Goal: Transaction & Acquisition: Purchase product/service

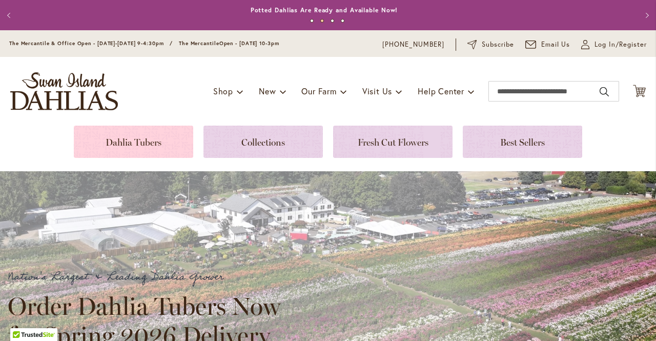
click at [138, 145] on link at bounding box center [133, 141] width 119 height 32
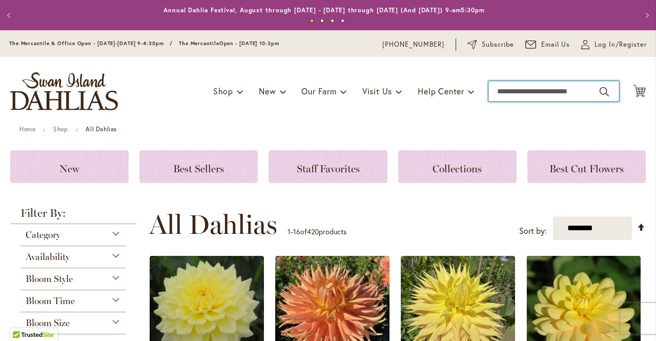
click at [506, 93] on input "Search" at bounding box center [553, 91] width 131 height 20
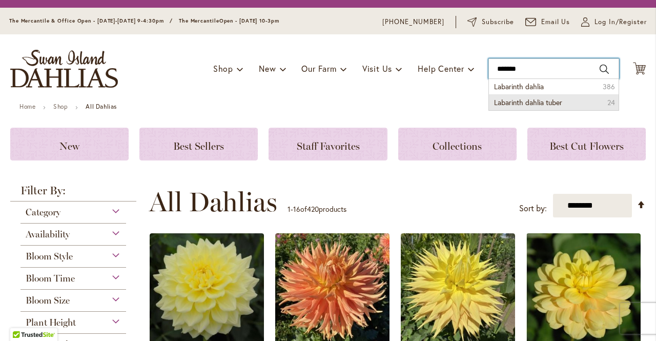
scroll to position [22, 0]
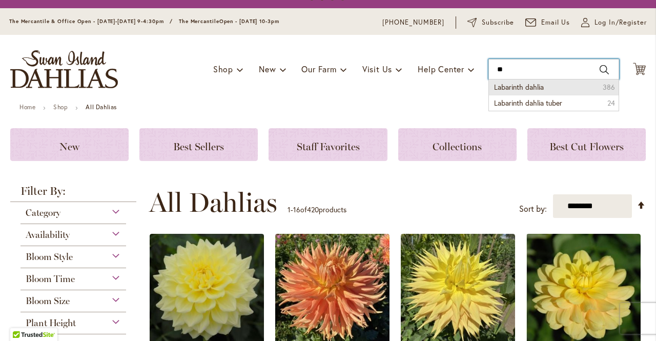
type input "*"
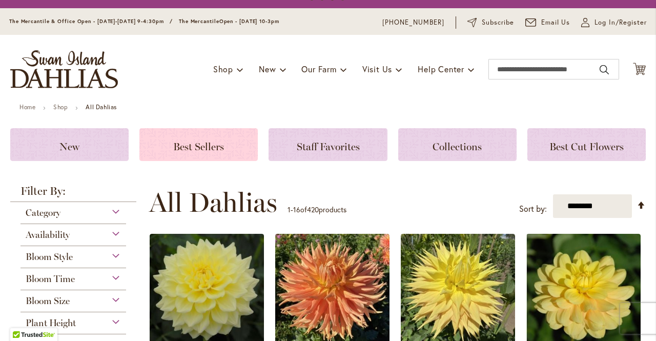
click at [187, 144] on span "Best Sellers" at bounding box center [198, 146] width 51 height 12
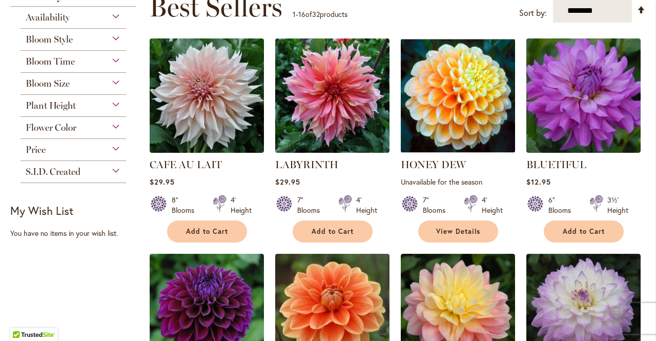
scroll to position [160, 0]
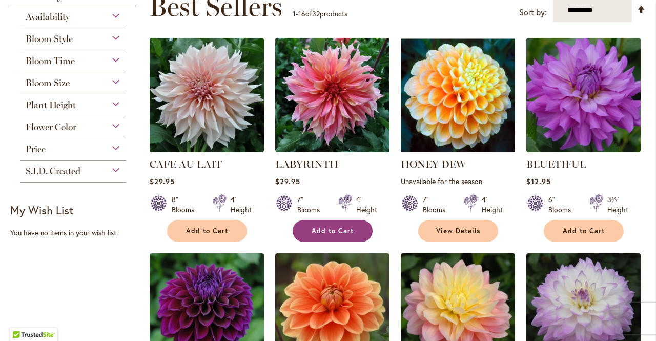
click at [340, 226] on span "Add to Cart" at bounding box center [332, 230] width 42 height 9
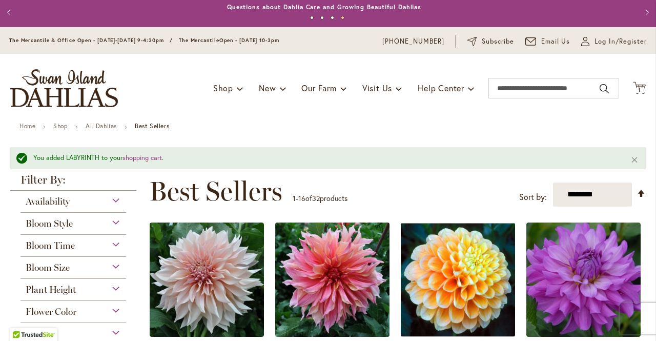
scroll to position [3, 0]
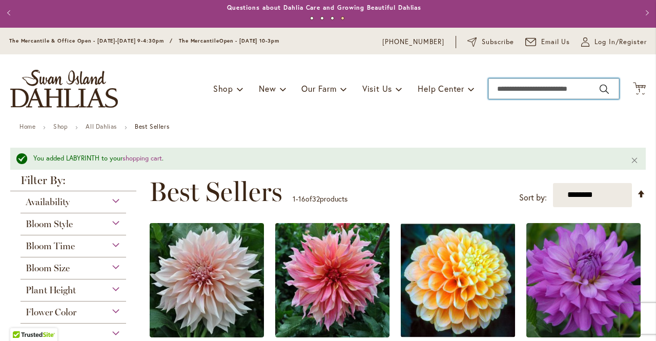
click at [503, 88] on input "Search" at bounding box center [553, 88] width 131 height 20
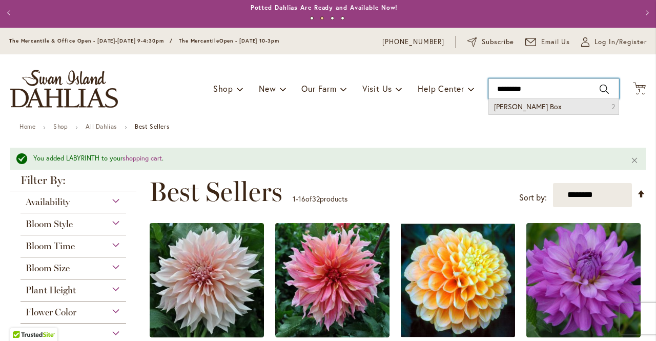
type input "*********"
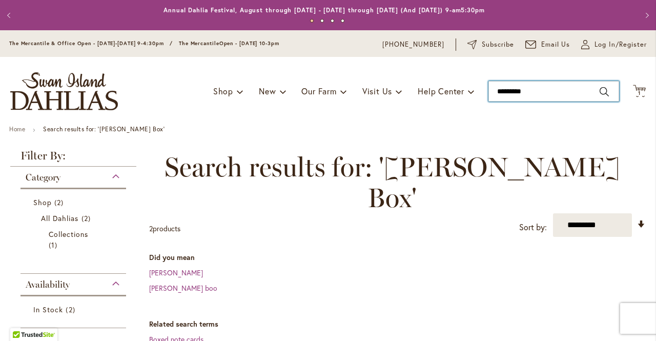
click at [527, 94] on input "*********" at bounding box center [553, 91] width 131 height 20
type input "*"
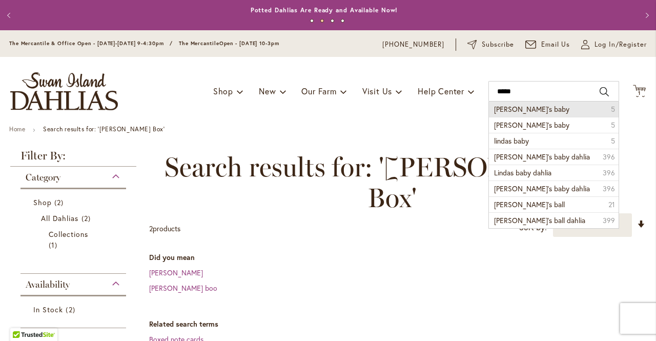
click at [519, 112] on span "Linda’s baby" at bounding box center [531, 109] width 75 height 10
type input "**********"
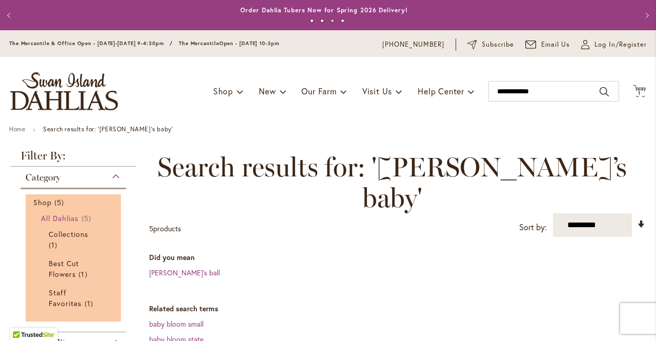
click at [59, 216] on span "All Dahlias" at bounding box center [60, 218] width 38 height 10
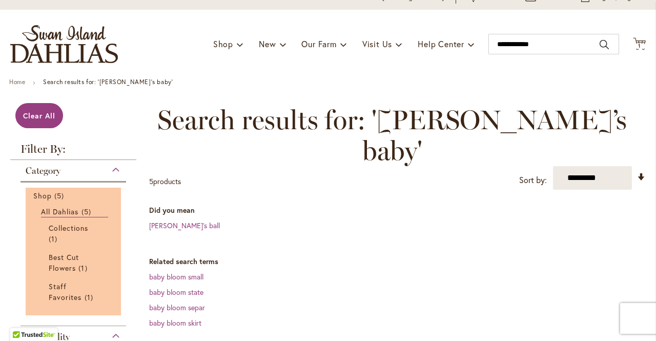
scroll to position [46, 0]
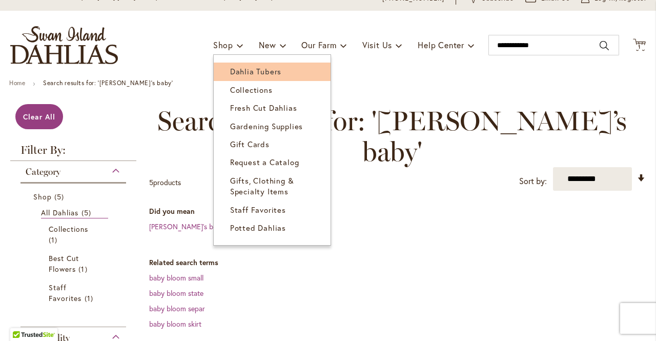
click at [230, 69] on span "Dahlia Tubers" at bounding box center [255, 71] width 51 height 10
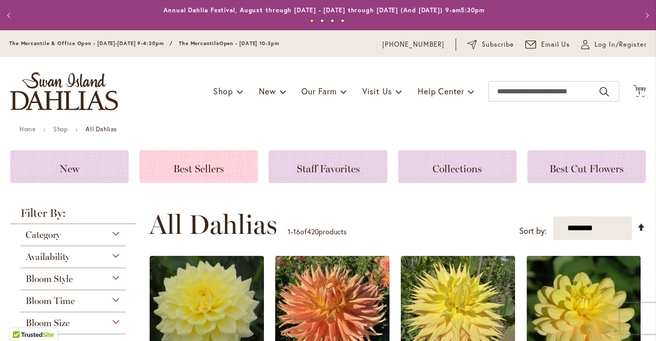
click at [218, 163] on span "Best Sellers" at bounding box center [198, 168] width 51 height 12
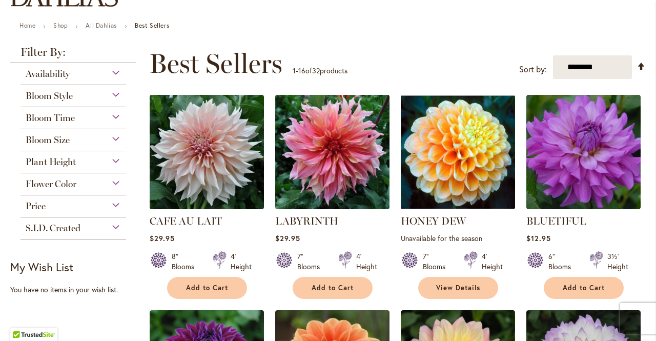
scroll to position [104, 0]
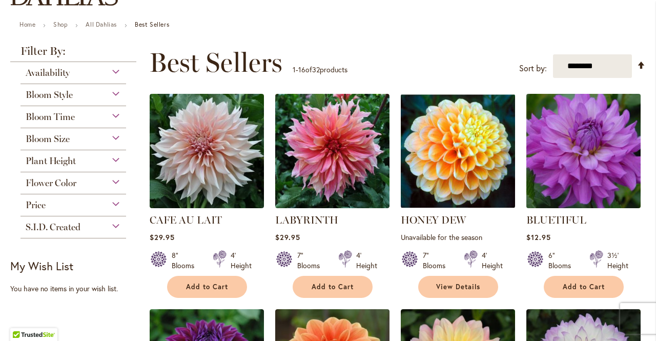
click at [595, 153] on img at bounding box center [583, 151] width 120 height 120
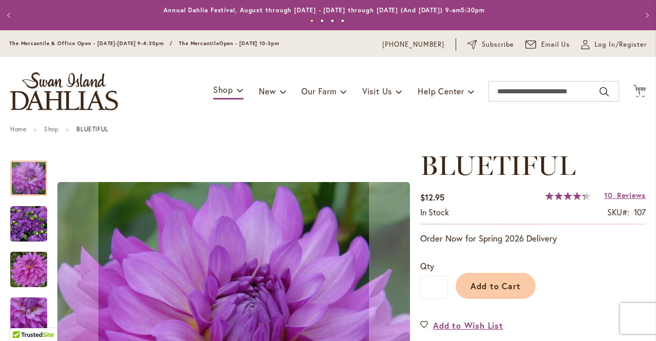
click at [15, 225] on img "Bluetiful" at bounding box center [28, 223] width 37 height 37
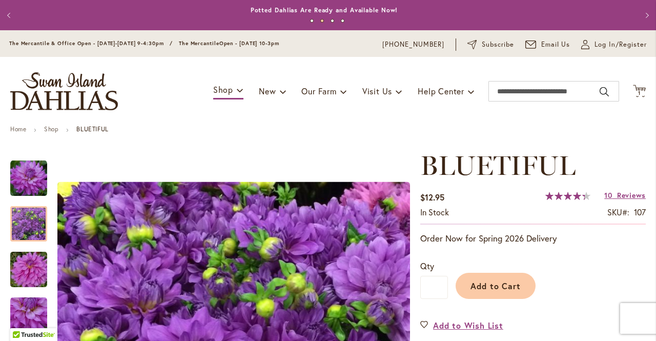
click at [10, 11] on button "Previous" at bounding box center [10, 15] width 20 height 20
click at [10, 15] on button "Previous" at bounding box center [10, 15] width 20 height 20
click at [9, 15] on button "Previous" at bounding box center [10, 15] width 20 height 20
drag, startPoint x: 9, startPoint y: 15, endPoint x: 266, endPoint y: 13, distance: 257.6
click at [266, 13] on link "Order Dahlia Tubers Now for Spring 2026 Delivery!" at bounding box center [323, 10] width 167 height 8
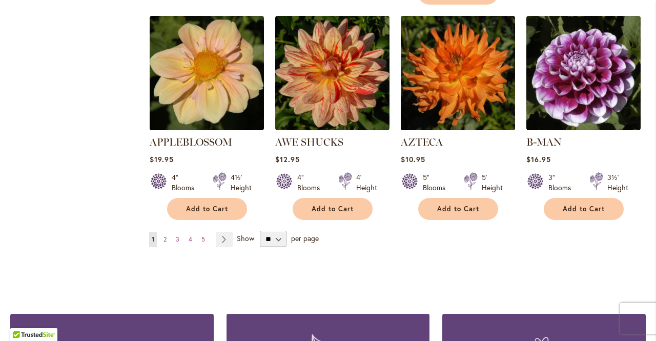
scroll to position [893, 0]
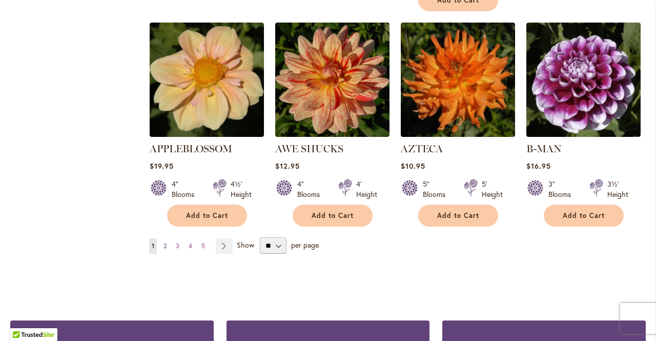
click at [164, 242] on span "2" at bounding box center [164, 246] width 3 height 8
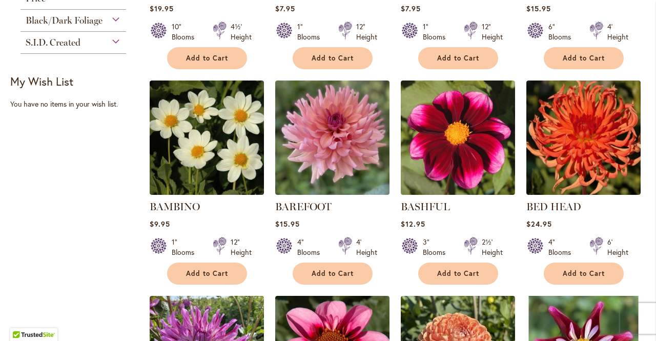
scroll to position [391, 0]
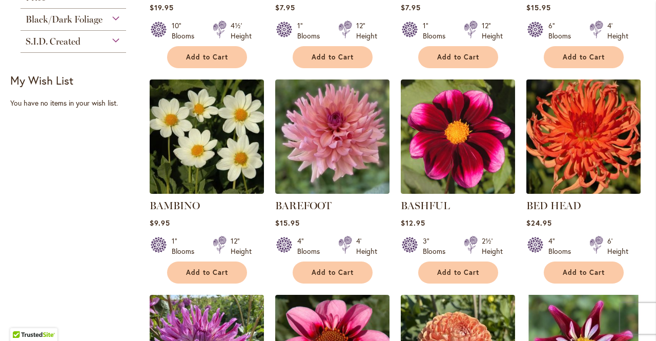
click at [584, 152] on img at bounding box center [583, 137] width 120 height 120
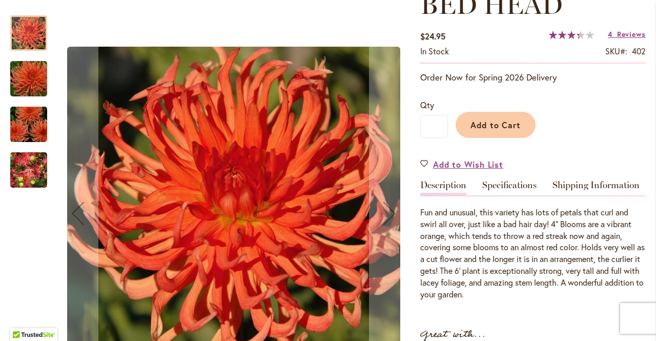
scroll to position [160, 0]
click at [29, 131] on img "BED HEAD" at bounding box center [29, 124] width 74 height 49
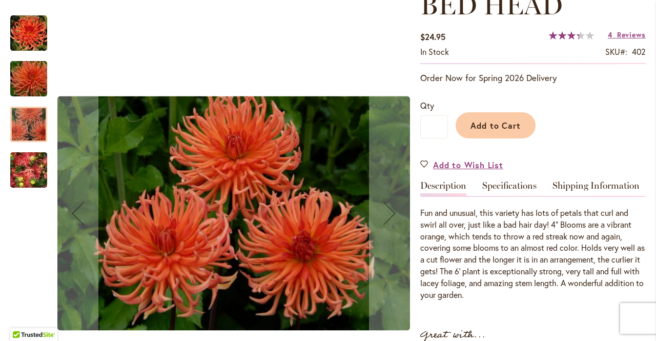
click at [23, 75] on img "BED HEAD" at bounding box center [29, 78] width 74 height 49
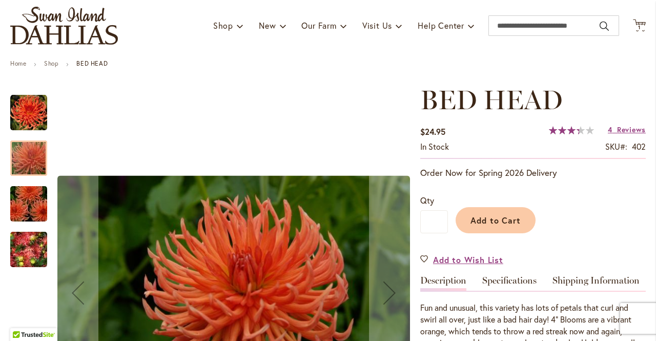
scroll to position [65, 0]
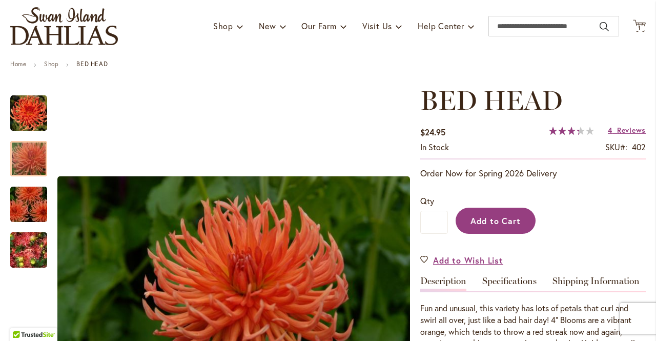
click at [495, 220] on span "Add to Cart" at bounding box center [495, 220] width 51 height 11
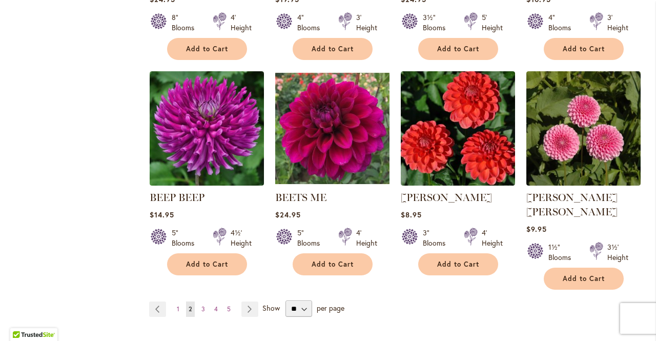
scroll to position [831, 0]
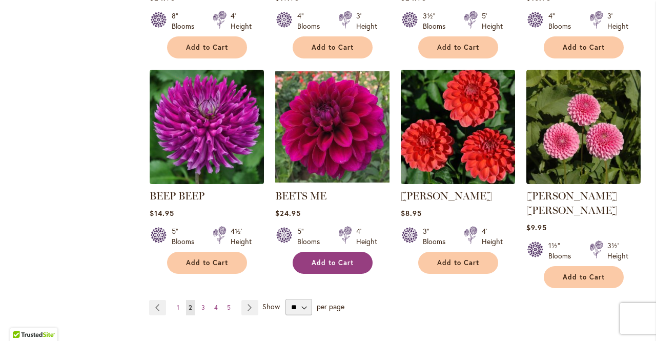
click at [329, 261] on span "Add to Cart" at bounding box center [332, 262] width 42 height 9
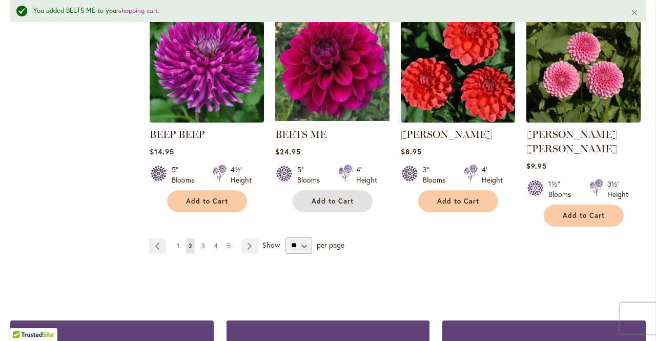
scroll to position [921, 0]
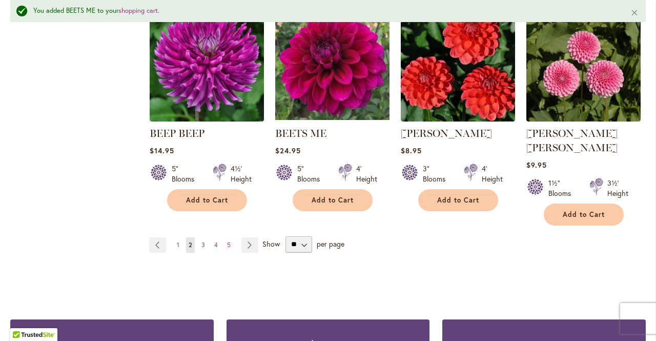
click at [201, 241] on span "3" at bounding box center [203, 245] width 4 height 8
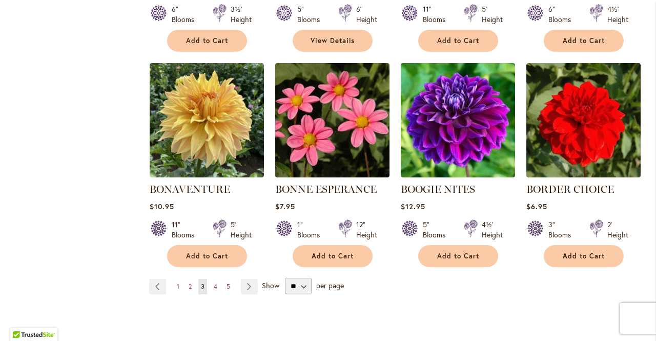
scroll to position [838, 0]
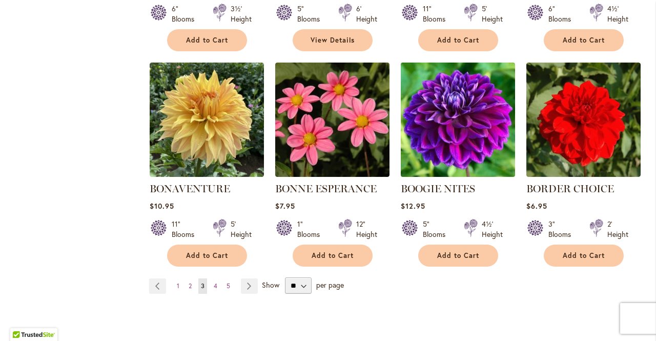
click at [452, 105] on img at bounding box center [457, 120] width 120 height 120
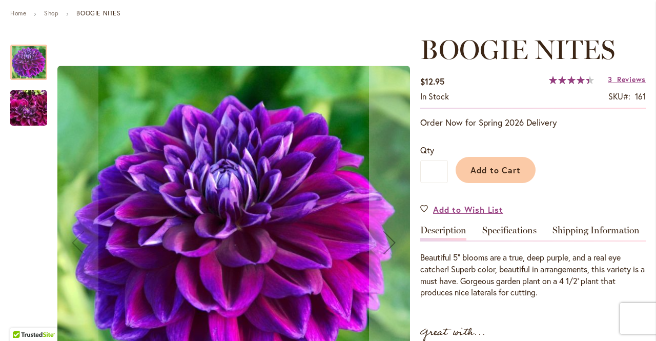
scroll to position [117, 0]
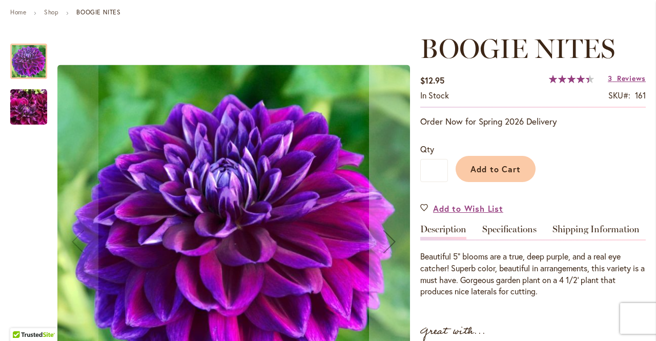
click at [30, 105] on img "BOOGIE NITES" at bounding box center [28, 106] width 37 height 49
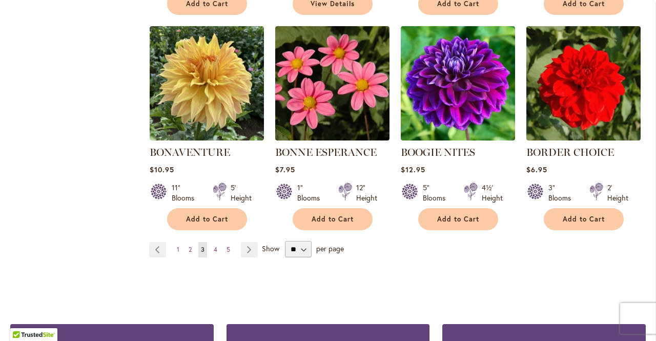
scroll to position [875, 0]
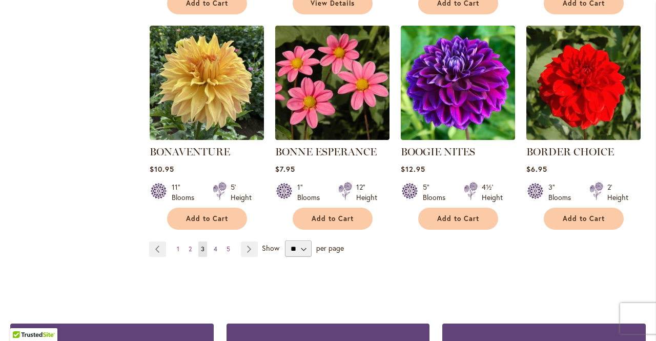
click at [215, 249] on span "4" at bounding box center [216, 249] width 4 height 8
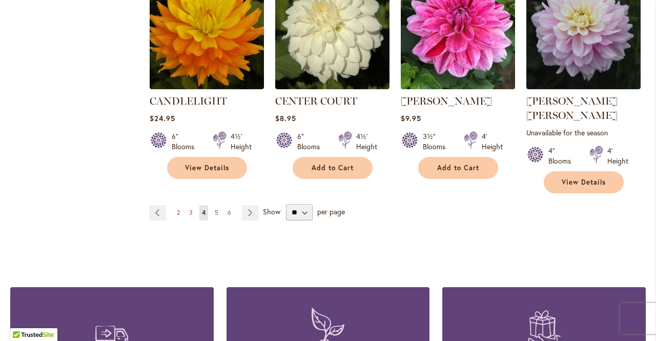
scroll to position [941, 0]
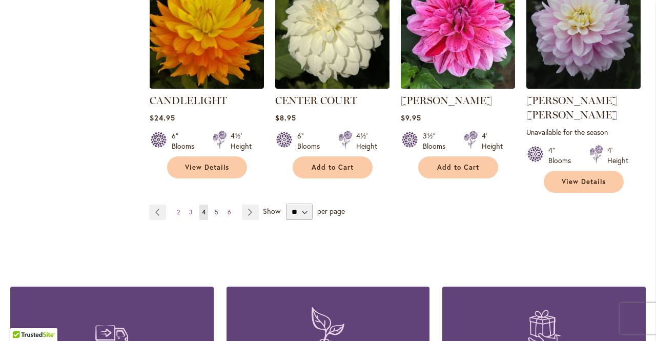
click at [216, 208] on span "5" at bounding box center [217, 212] width 4 height 8
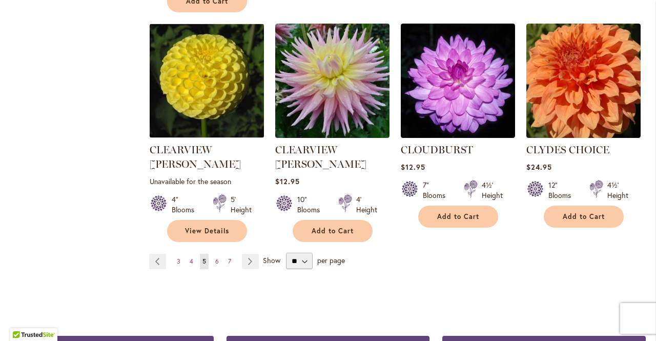
scroll to position [907, 0]
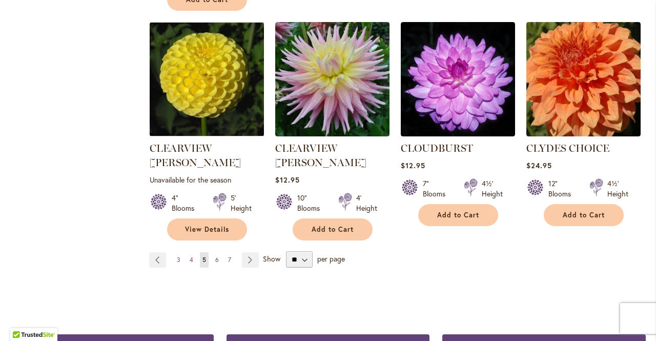
click at [216, 256] on span "6" at bounding box center [217, 260] width 4 height 8
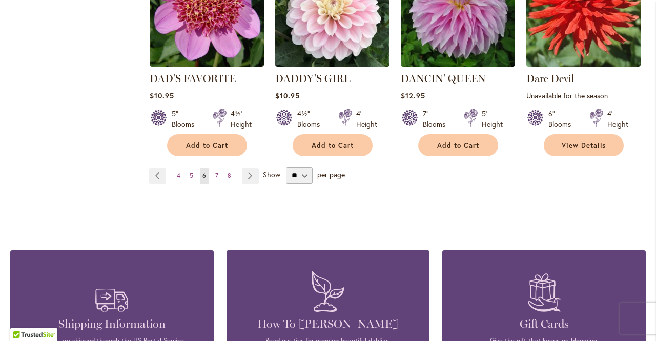
scroll to position [1013, 0]
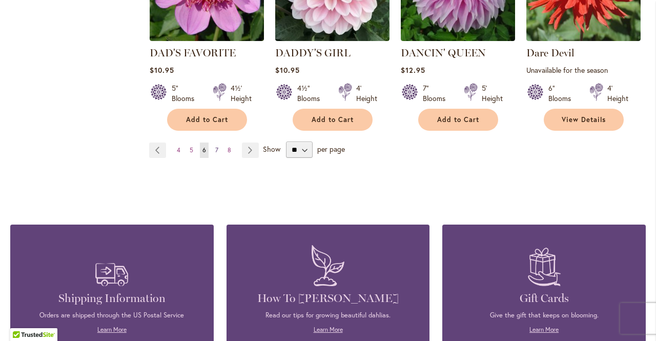
click at [215, 146] on span "7" at bounding box center [216, 150] width 3 height 8
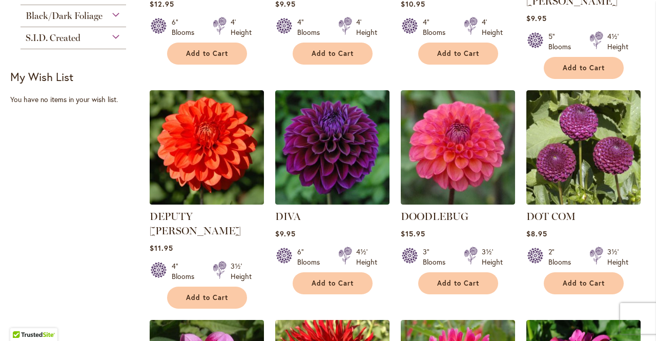
scroll to position [394, 0]
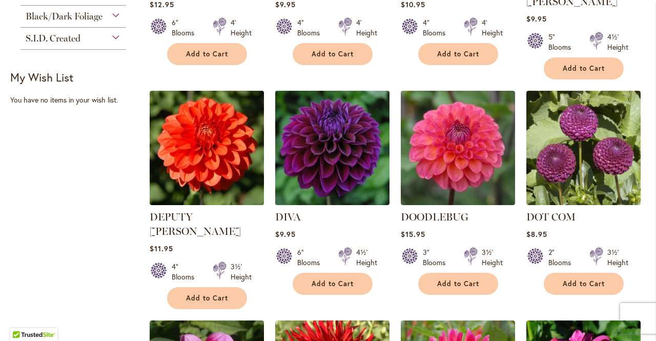
click at [323, 143] on img at bounding box center [332, 148] width 120 height 120
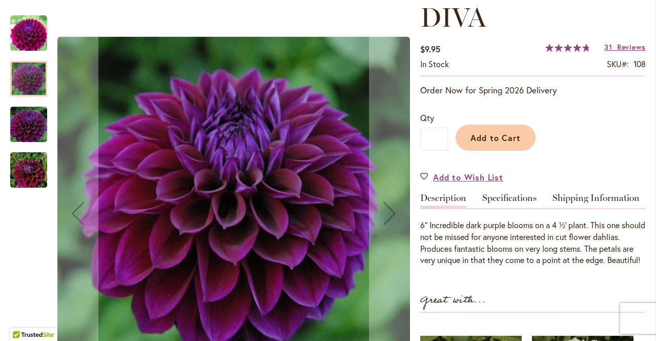
scroll to position [151, 0]
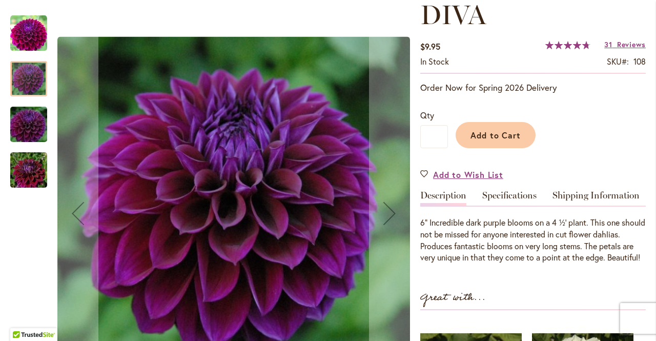
click at [34, 171] on img "Diva" at bounding box center [29, 169] width 74 height 49
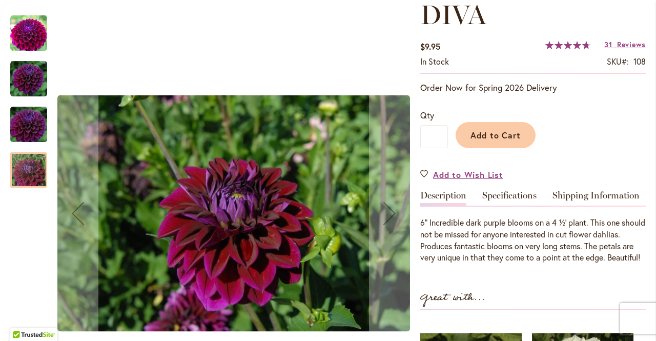
click at [29, 119] on img "Diva" at bounding box center [29, 124] width 74 height 49
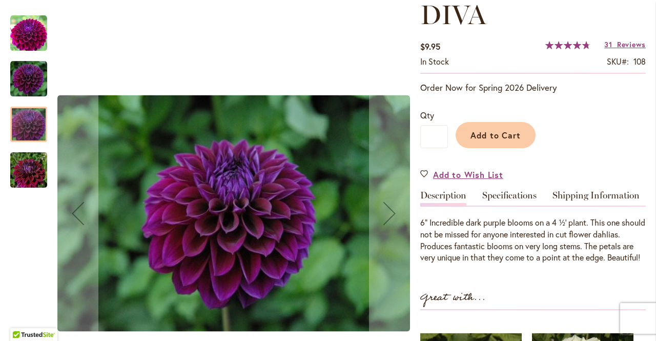
click at [23, 81] on img "Diva" at bounding box center [28, 78] width 37 height 37
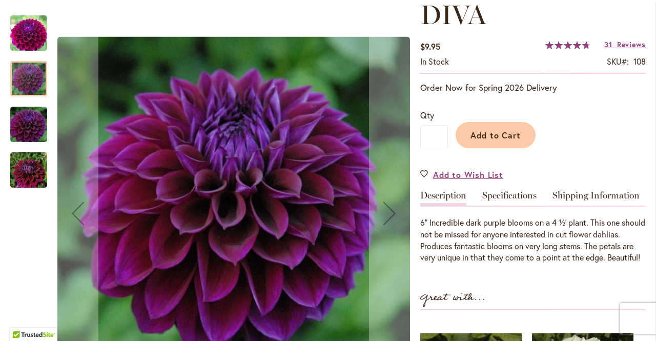
click at [29, 41] on img "Diva" at bounding box center [28, 33] width 37 height 37
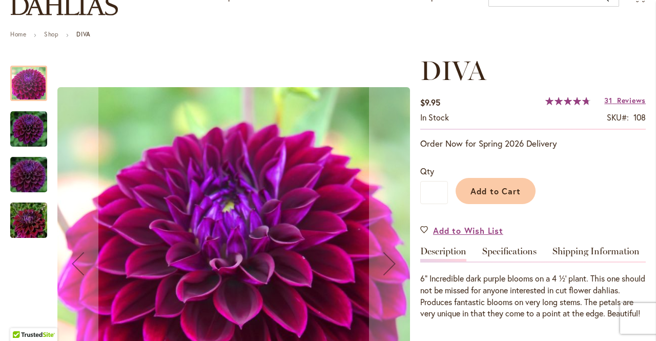
scroll to position [94, 0]
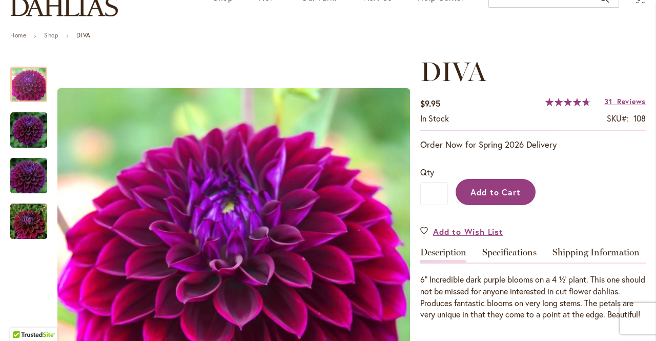
click at [512, 196] on span "Add to Cart" at bounding box center [495, 191] width 51 height 11
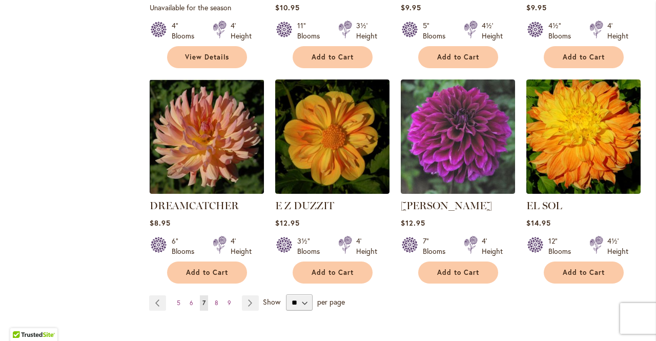
scroll to position [853, 0]
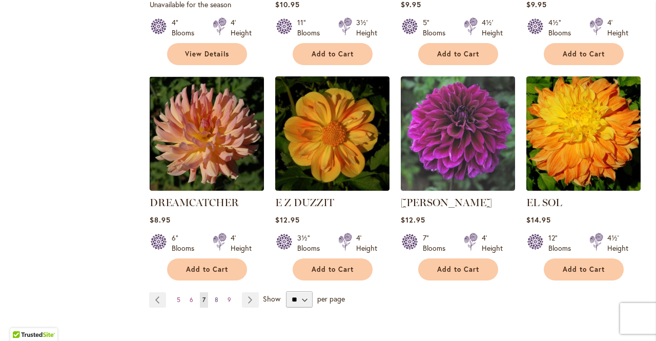
click at [215, 295] on span "8" at bounding box center [217, 299] width 4 height 8
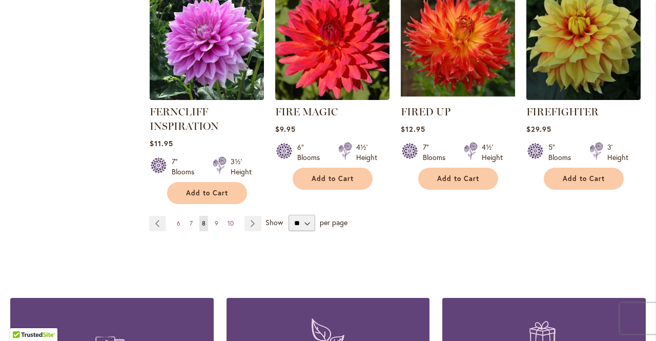
scroll to position [940, 0]
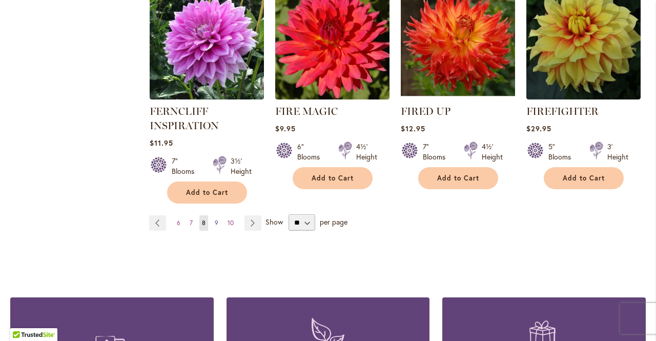
click at [215, 221] on span "9" at bounding box center [217, 223] width 4 height 8
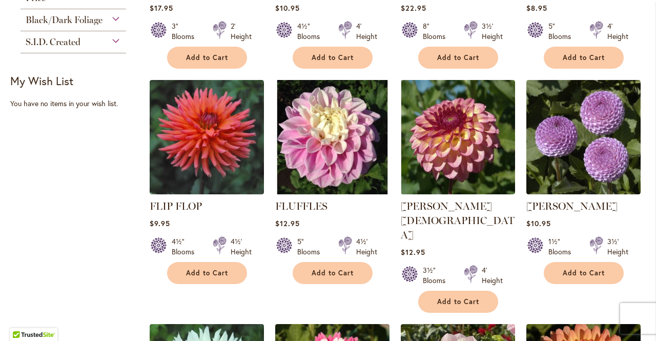
scroll to position [391, 0]
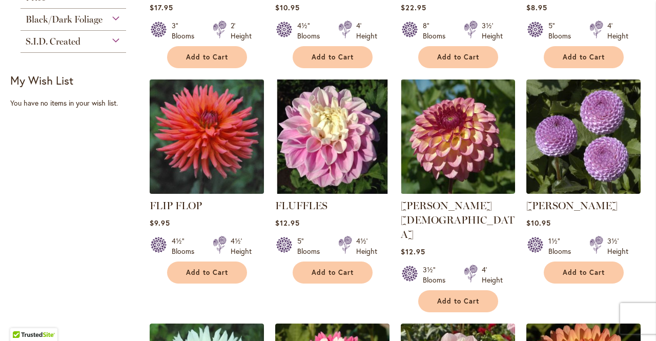
click at [196, 159] on img at bounding box center [206, 137] width 120 height 120
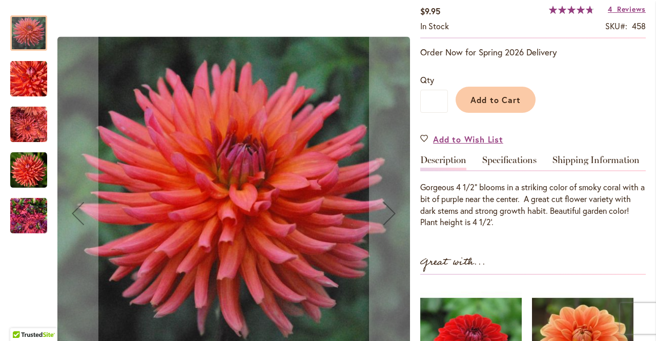
scroll to position [185, 0]
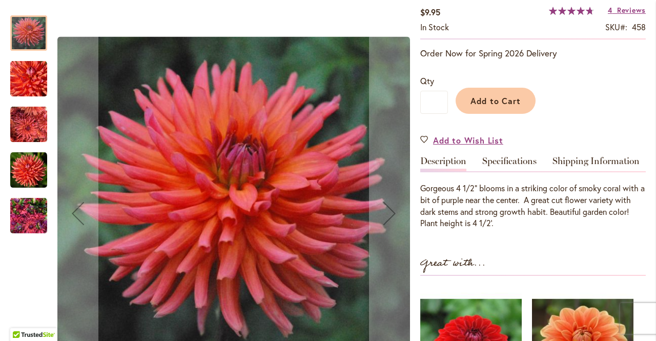
click at [31, 126] on img "FLIP FLOP" at bounding box center [28, 124] width 37 height 37
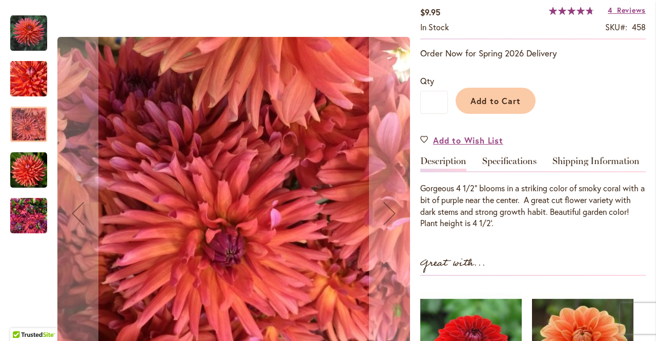
click at [36, 154] on img "FLIP FLOP" at bounding box center [28, 170] width 37 height 37
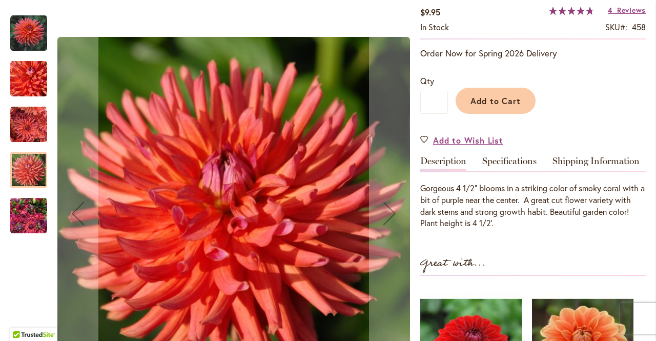
click at [29, 212] on img "FLIP FLOP" at bounding box center [28, 215] width 37 height 49
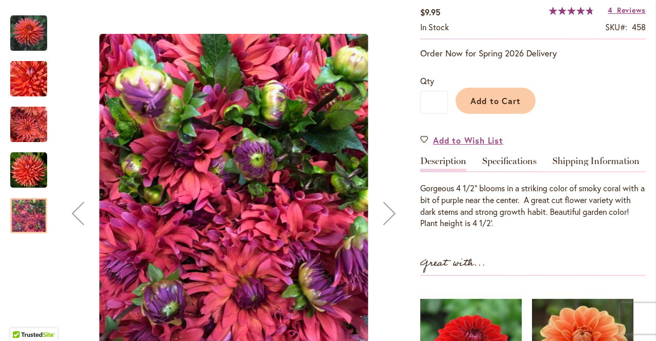
click at [35, 39] on img "FLIP FLOP" at bounding box center [28, 33] width 37 height 37
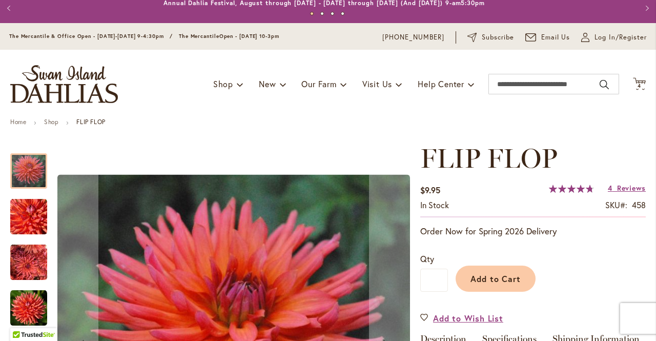
scroll to position [7, 0]
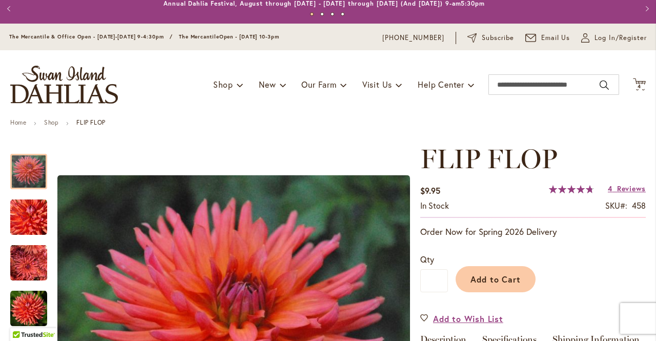
click at [8, 5] on button "Previous" at bounding box center [10, 8] width 20 height 20
click at [9, 7] on button "Previous" at bounding box center [10, 8] width 20 height 20
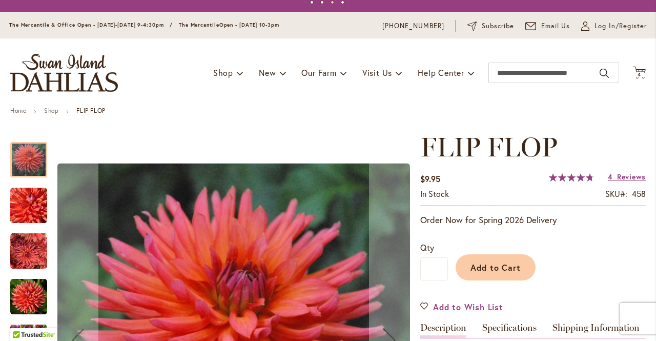
scroll to position [0, 0]
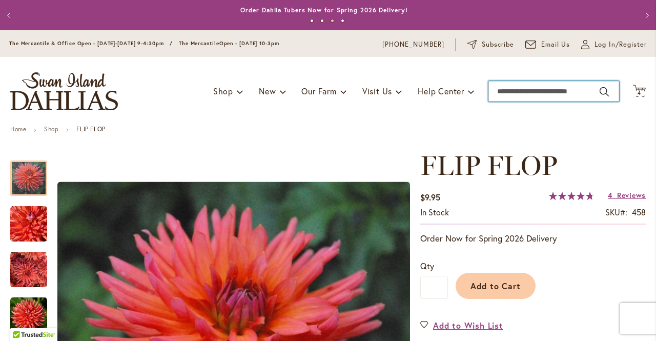
click at [518, 93] on input "Search" at bounding box center [553, 91] width 131 height 20
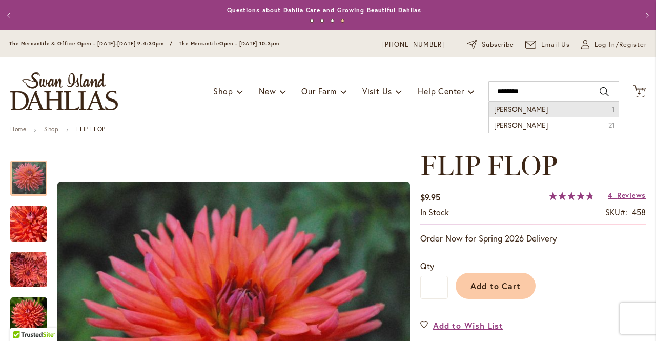
click at [518, 111] on span "carmen choc" at bounding box center [521, 109] width 54 height 10
type input "**********"
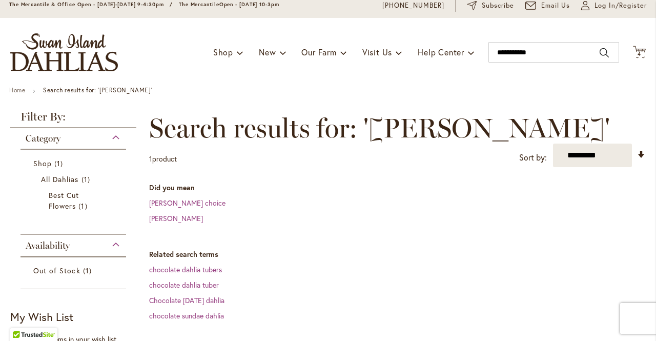
scroll to position [38, 0]
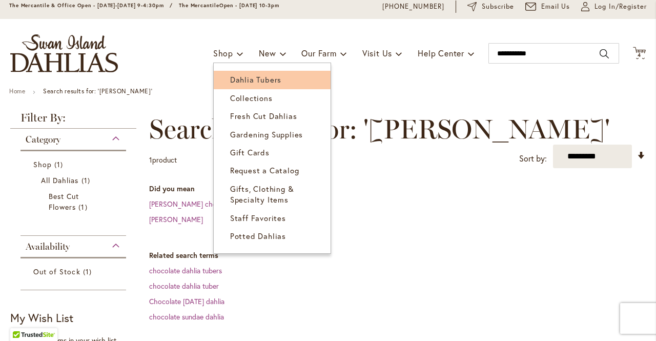
click at [230, 76] on span "Dahlia Tubers" at bounding box center [255, 79] width 51 height 10
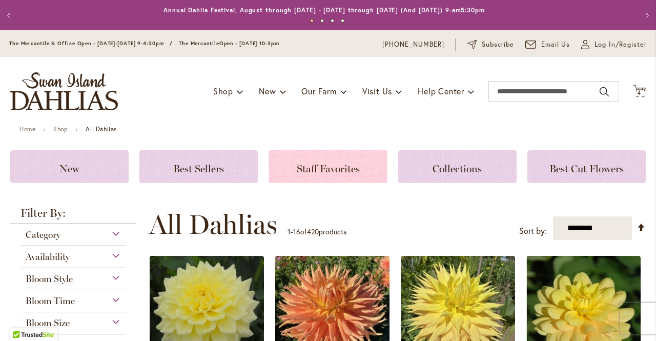
click at [330, 167] on span "Staff Favorites" at bounding box center [328, 168] width 63 height 12
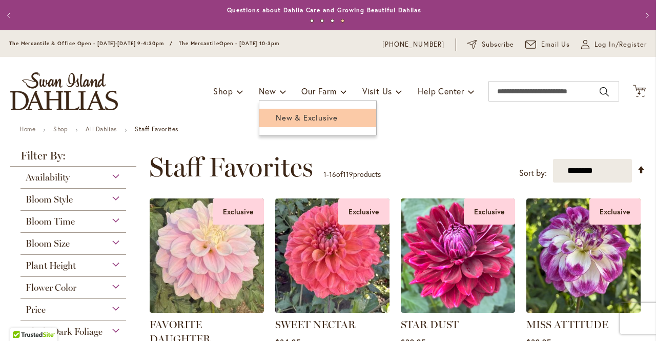
click at [276, 114] on span "New & Exclusive" at bounding box center [307, 117] width 62 height 10
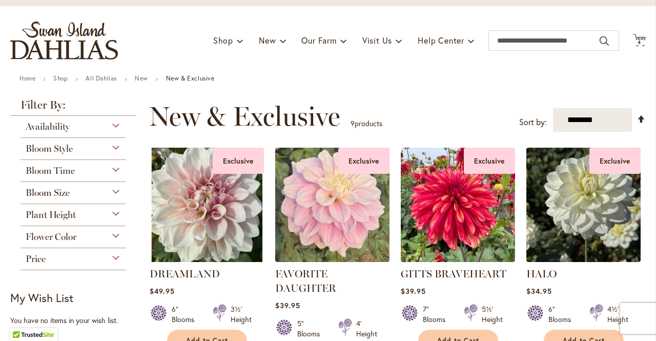
scroll to position [50, 0]
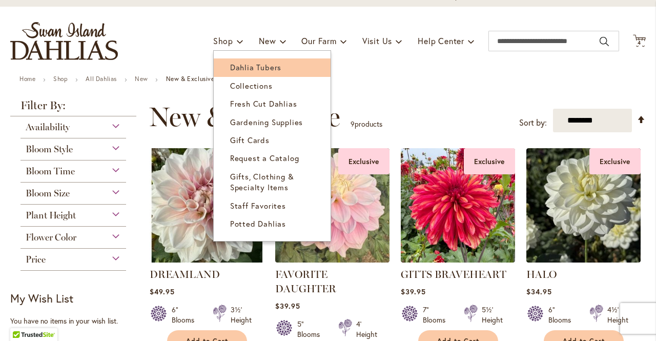
click at [230, 69] on span "Dahlia Tubers" at bounding box center [255, 67] width 51 height 10
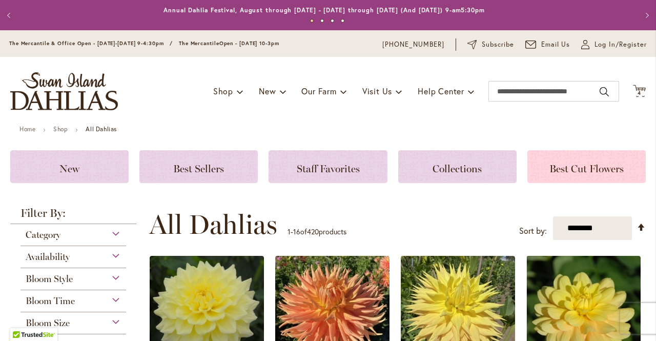
click at [551, 163] on span "Best Cut Flowers" at bounding box center [586, 168] width 74 height 12
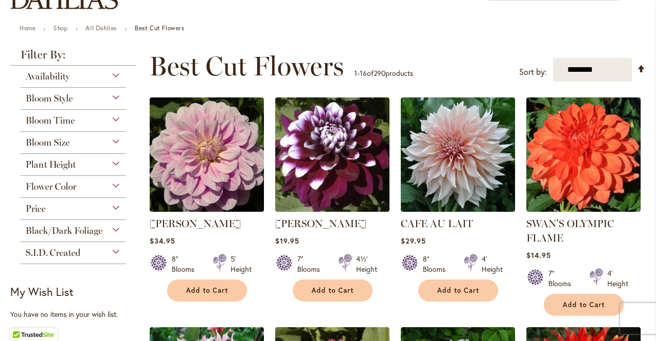
scroll to position [100, 0]
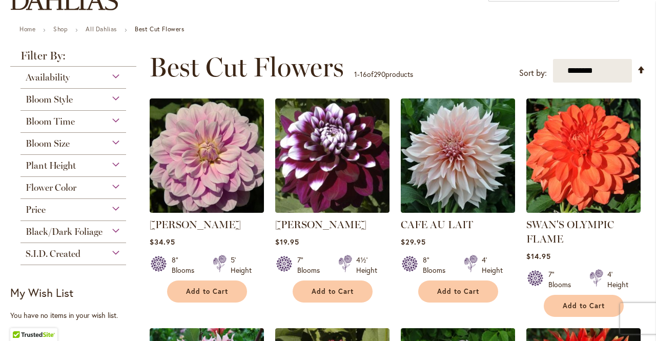
click at [116, 184] on div "Flower Color" at bounding box center [72, 185] width 105 height 16
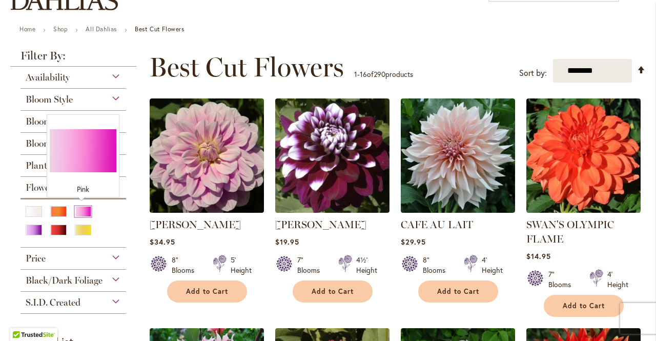
click at [84, 212] on div "Pink" at bounding box center [83, 211] width 16 height 11
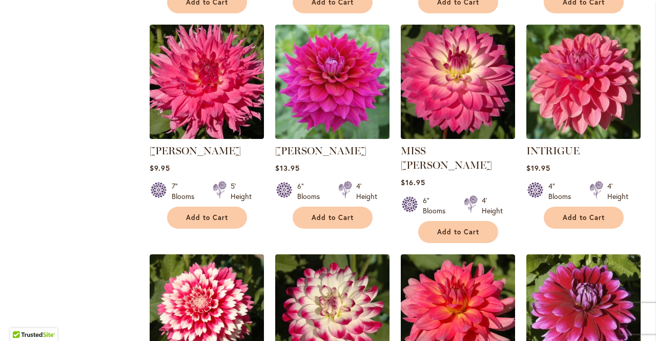
scroll to position [640, 0]
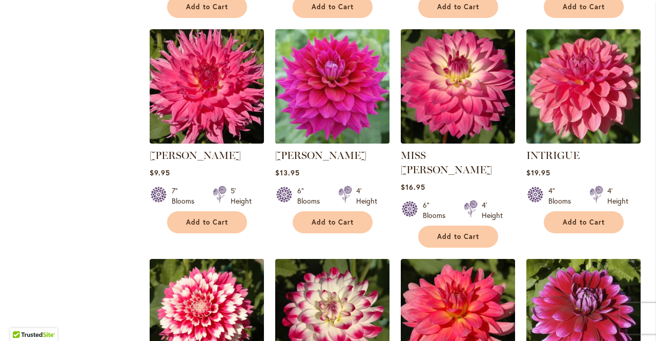
click at [320, 104] on img at bounding box center [332, 86] width 120 height 120
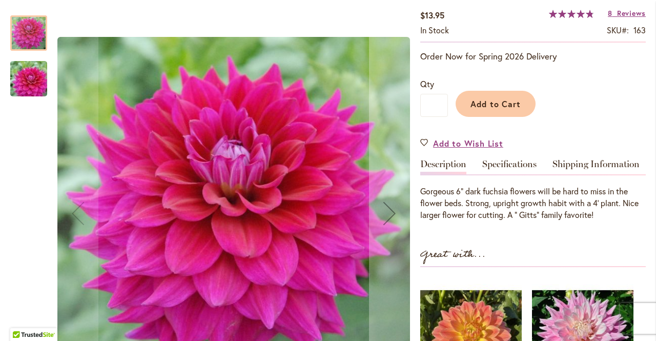
scroll to position [183, 0]
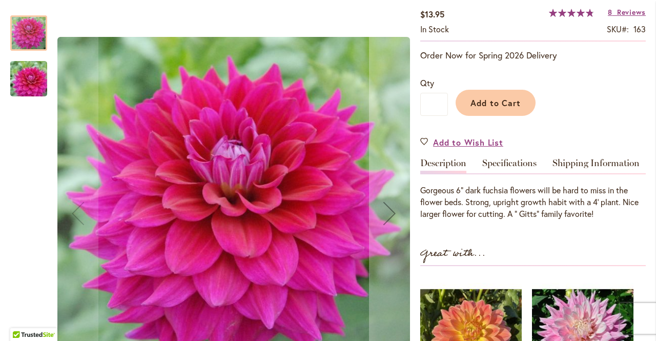
click at [28, 80] on img "CHLOE JANAE" at bounding box center [29, 78] width 74 height 49
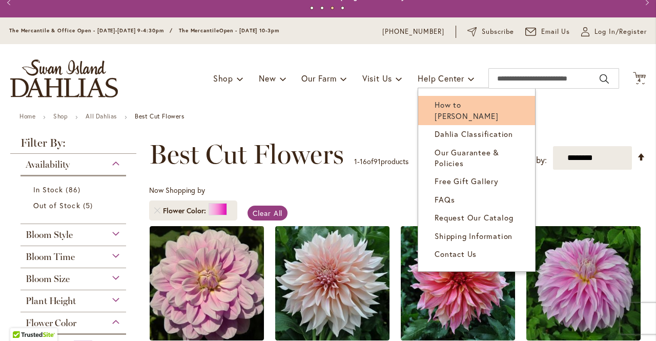
scroll to position [13, 0]
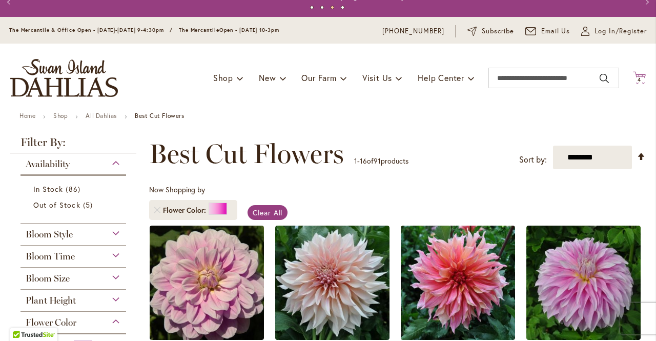
click at [634, 78] on span "4 4 items" at bounding box center [639, 79] width 10 height 5
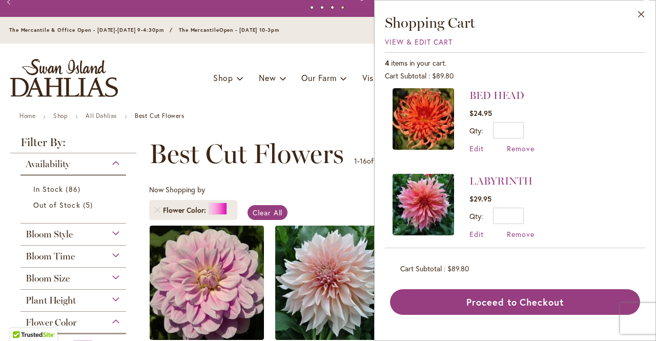
scroll to position [182, 0]
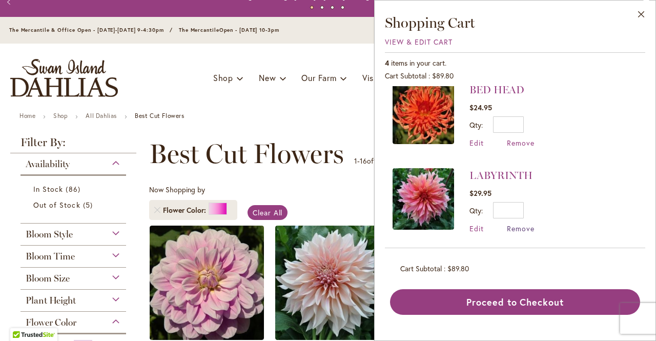
click at [519, 225] on span "Remove" at bounding box center [520, 228] width 28 height 10
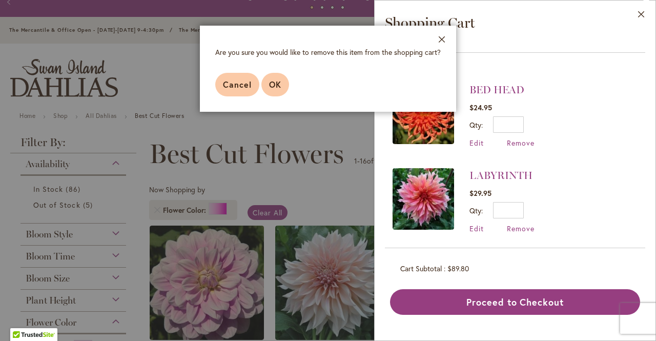
click at [270, 82] on span "OK" at bounding box center [275, 84] width 12 height 11
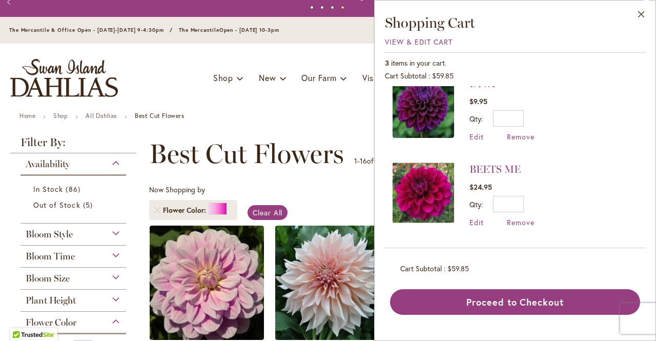
scroll to position [97, 0]
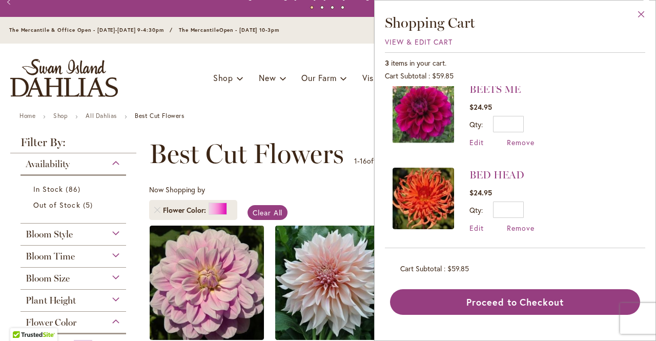
click at [640, 17] on button "Close" at bounding box center [641, 17] width 28 height 32
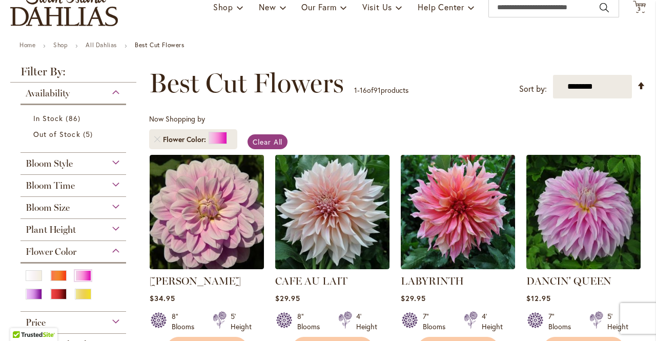
scroll to position [88, 0]
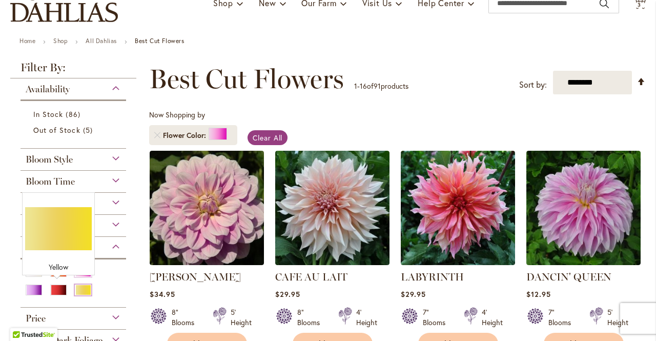
click at [75, 287] on div "Yellow" at bounding box center [83, 289] width 16 height 11
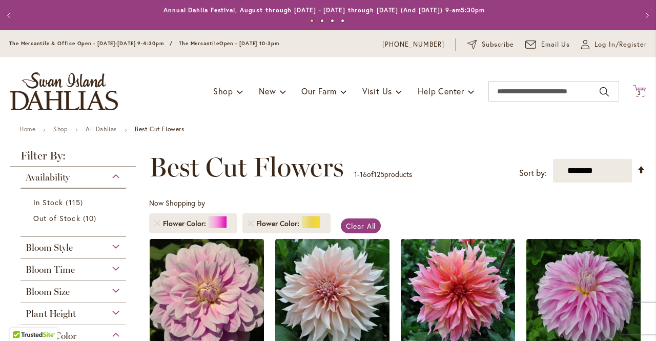
click at [634, 91] on span "3 3 items" at bounding box center [639, 93] width 10 height 5
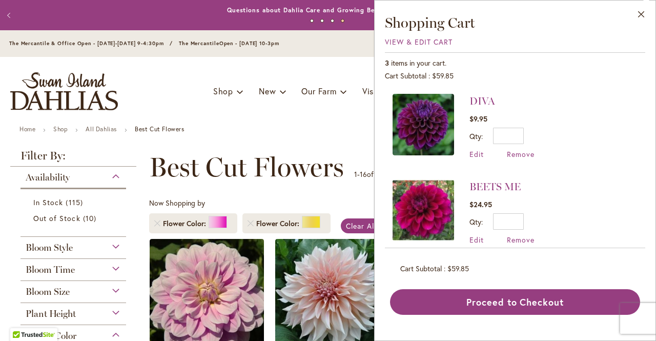
click at [331, 123] on div "Toggle Nav Shop Dahlia Tubers Collections Fresh Cut Dahlias Gardening Supplies …" at bounding box center [328, 91] width 656 height 69
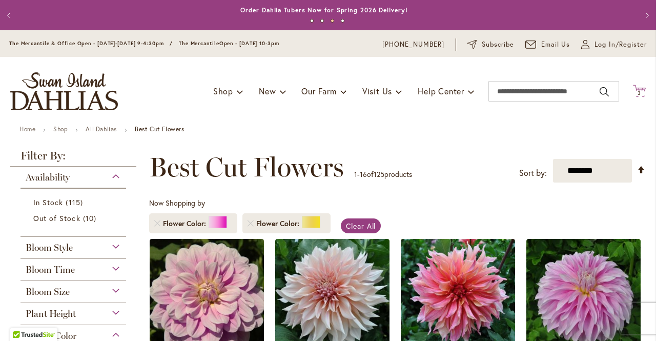
click at [636, 91] on icon at bounding box center [638, 90] width 13 height 12
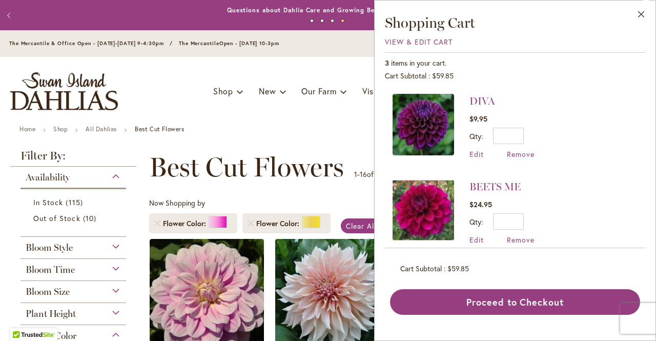
click at [429, 123] on img at bounding box center [422, 124] width 61 height 61
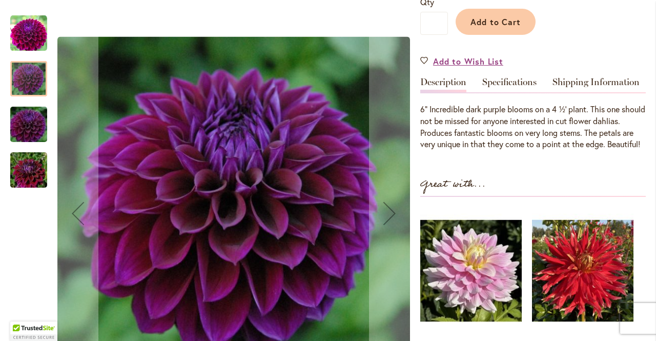
scroll to position [263, 0]
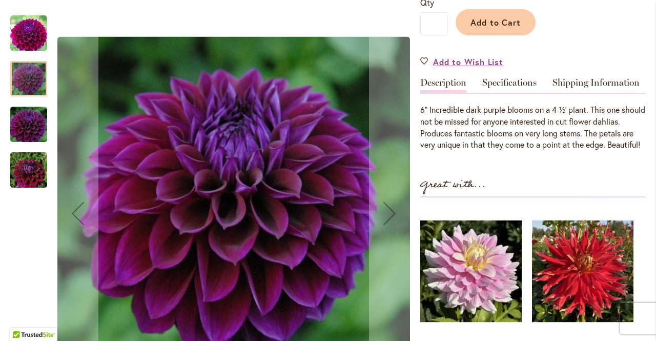
click at [37, 132] on img "Diva" at bounding box center [29, 124] width 74 height 49
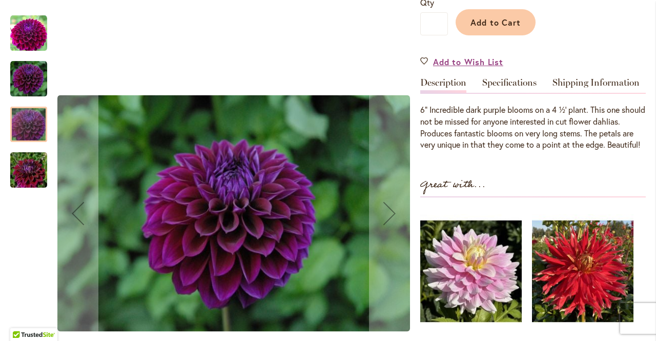
click at [35, 166] on img "Diva" at bounding box center [29, 169] width 74 height 49
